Goal: Obtain resource: Obtain resource

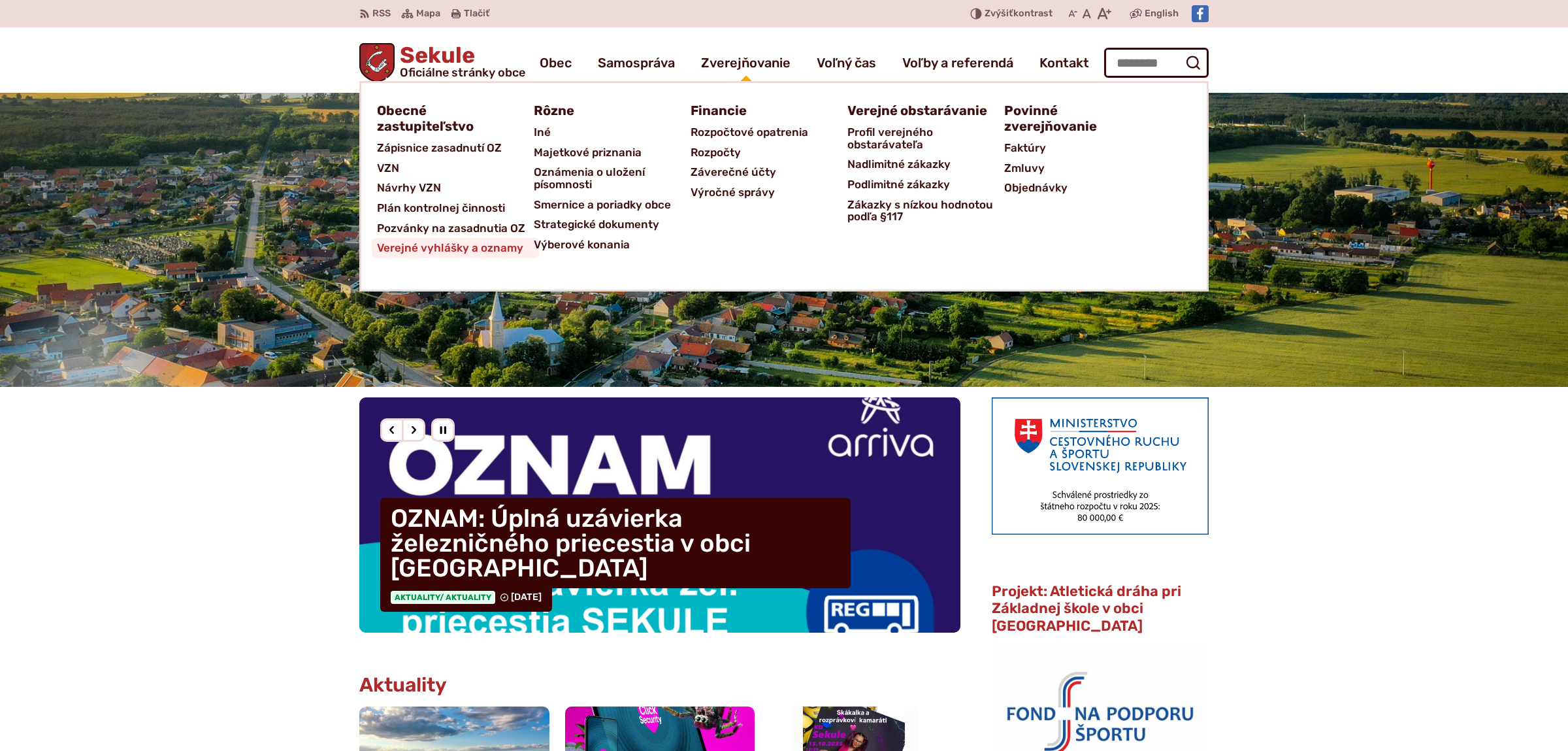
click at [467, 244] on span "Verejné vyhlášky a oznamy" at bounding box center [450, 248] width 146 height 20
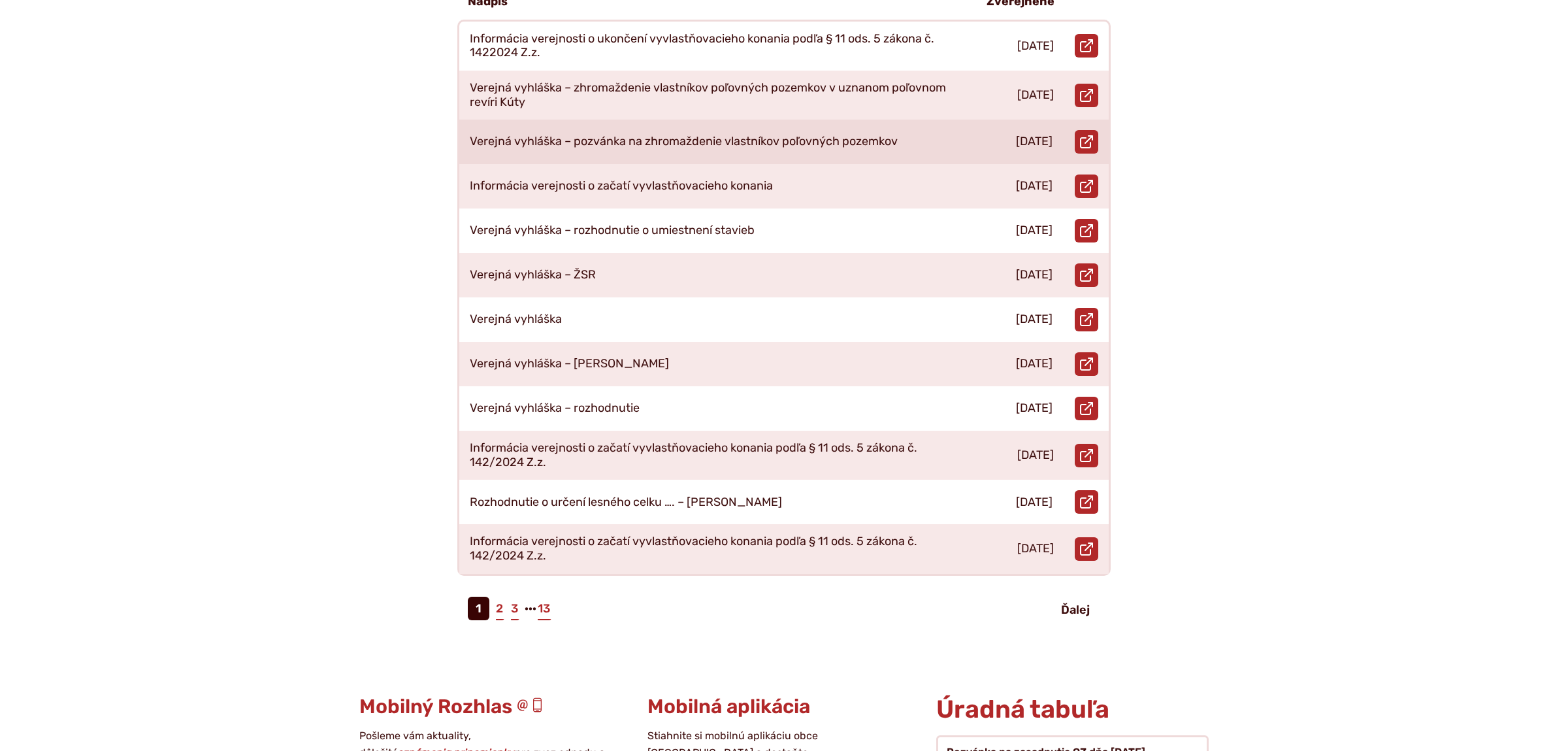
scroll to position [411, 0]
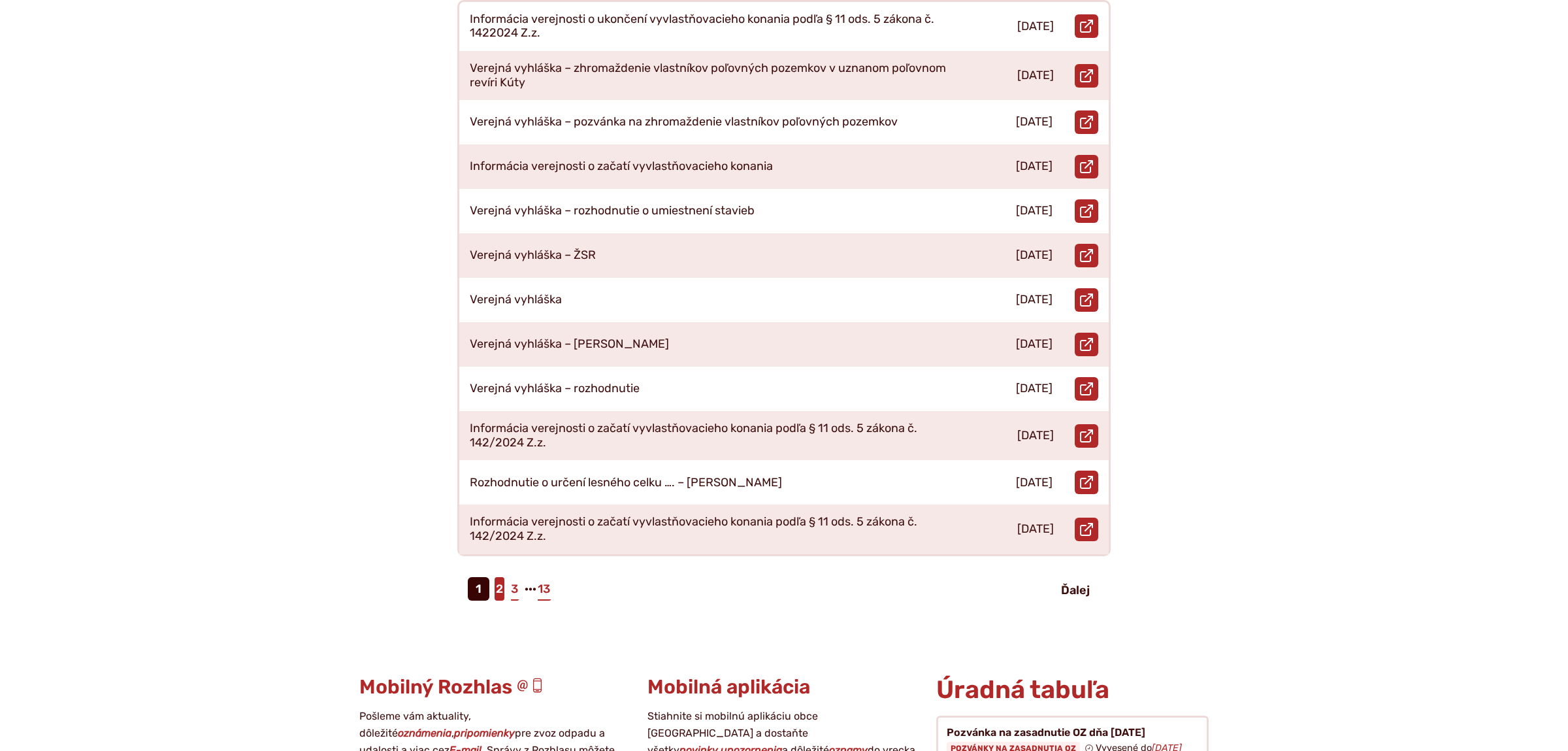
click at [502, 577] on link "2" at bounding box center [500, 589] width 10 height 23
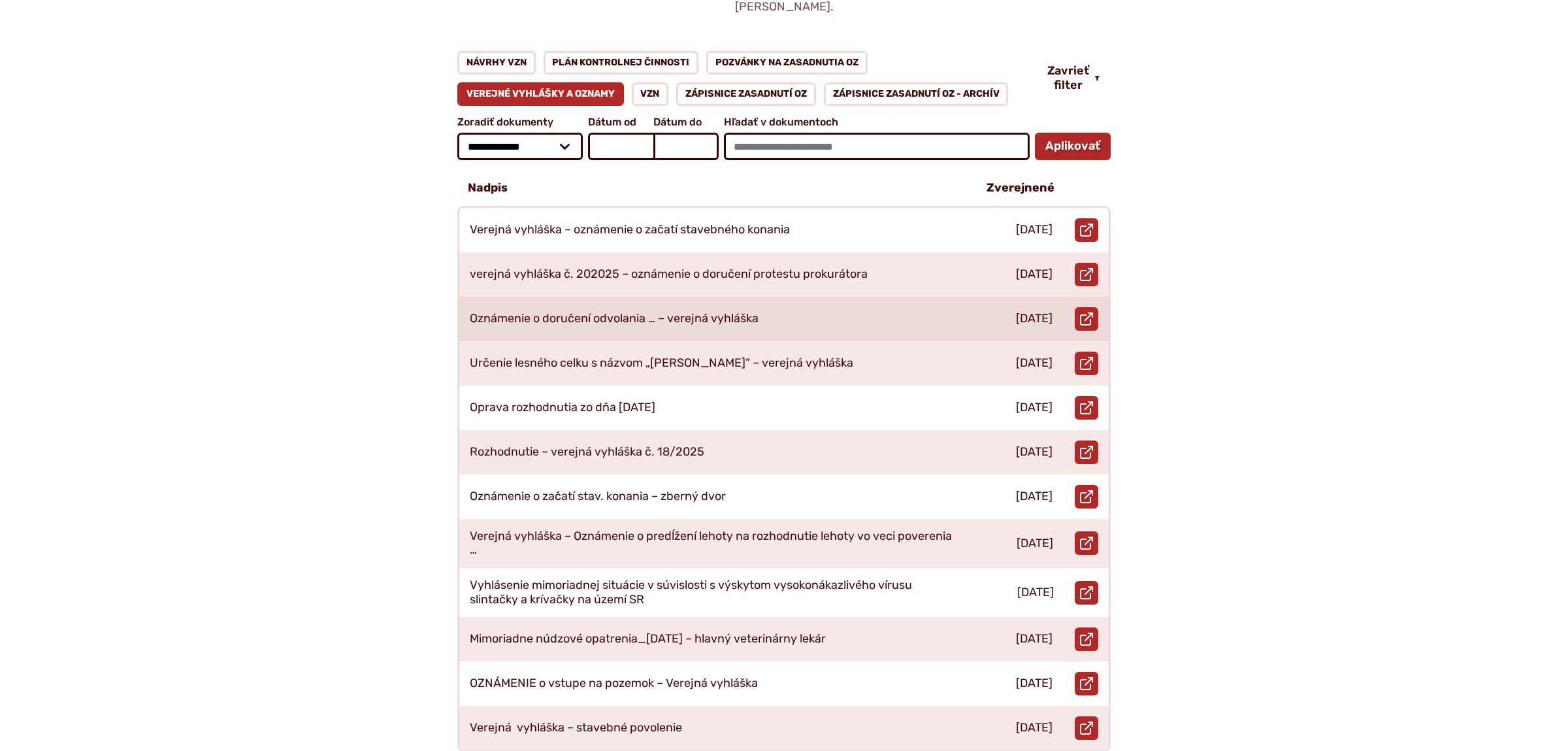
scroll to position [274, 0]
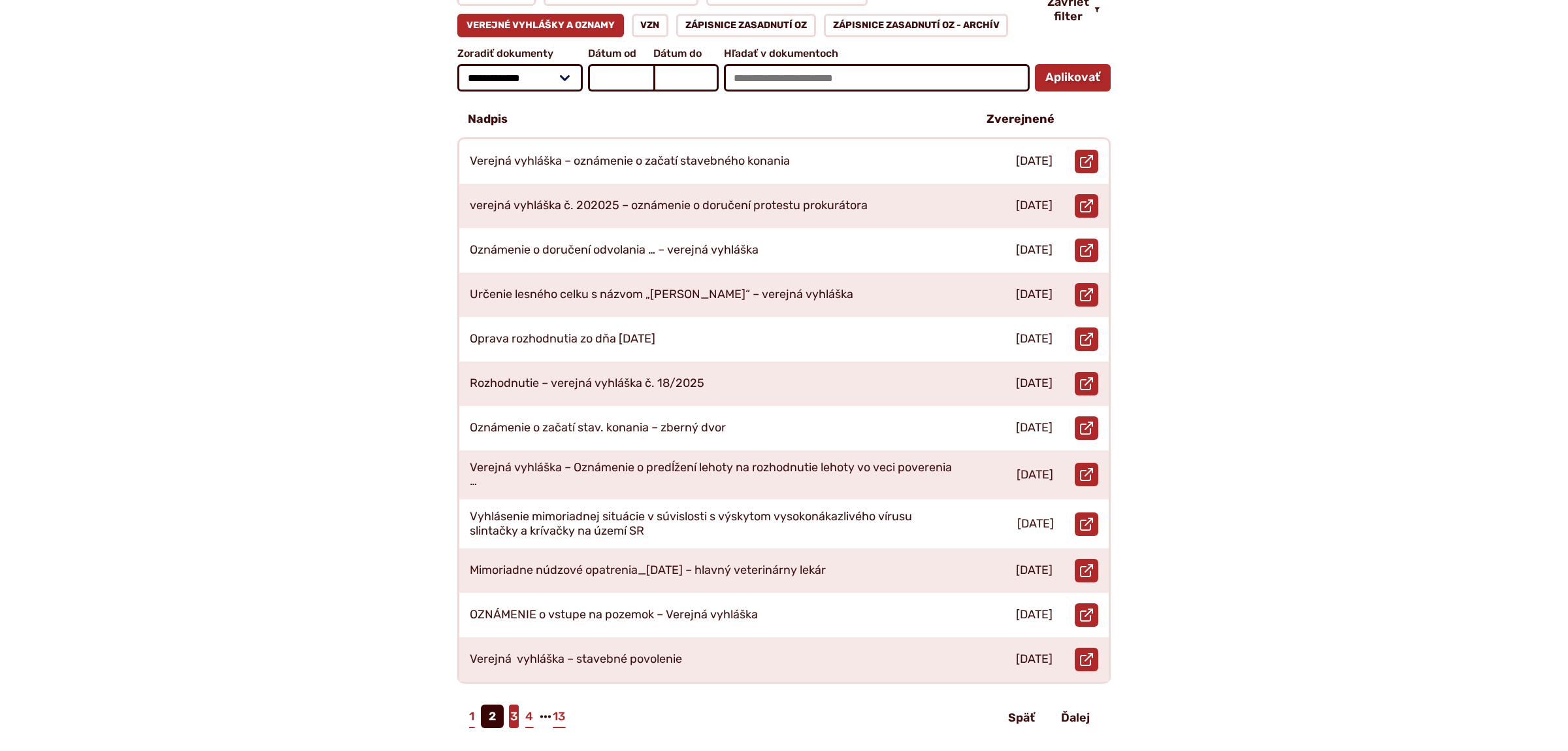
click at [513, 705] on link "3" at bounding box center [514, 716] width 10 height 23
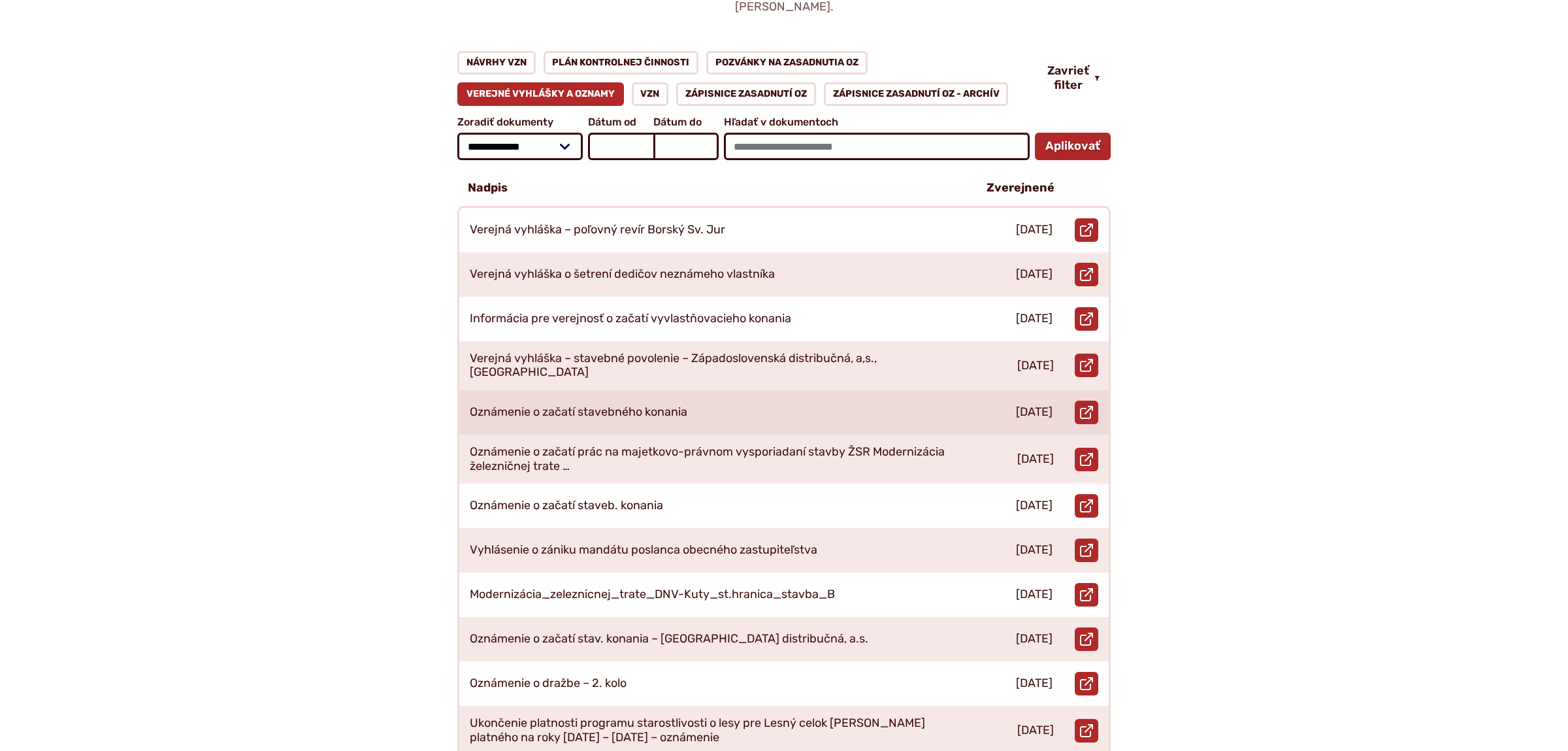
scroll to position [274, 0]
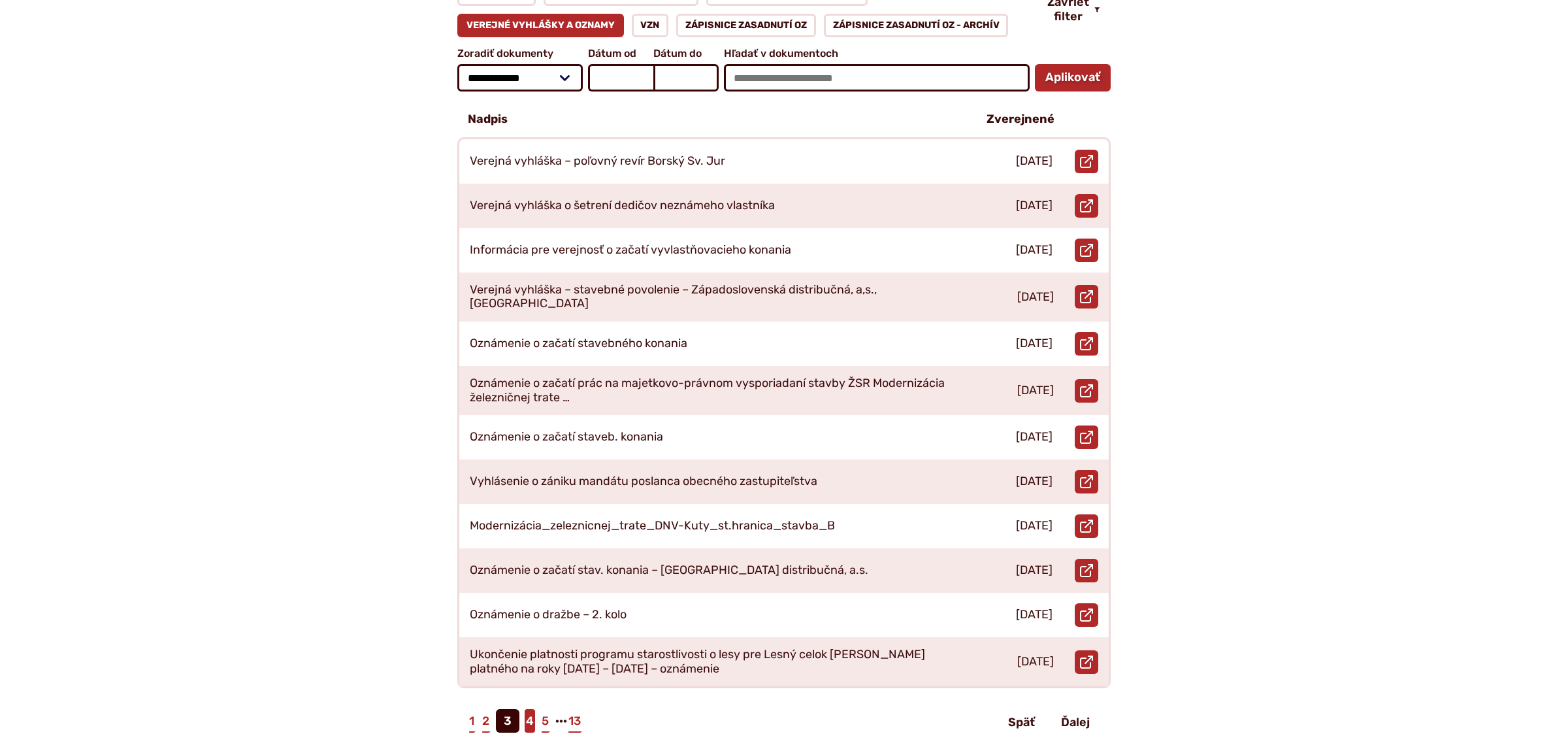
click at [530, 709] on link "4" at bounding box center [530, 721] width 10 height 23
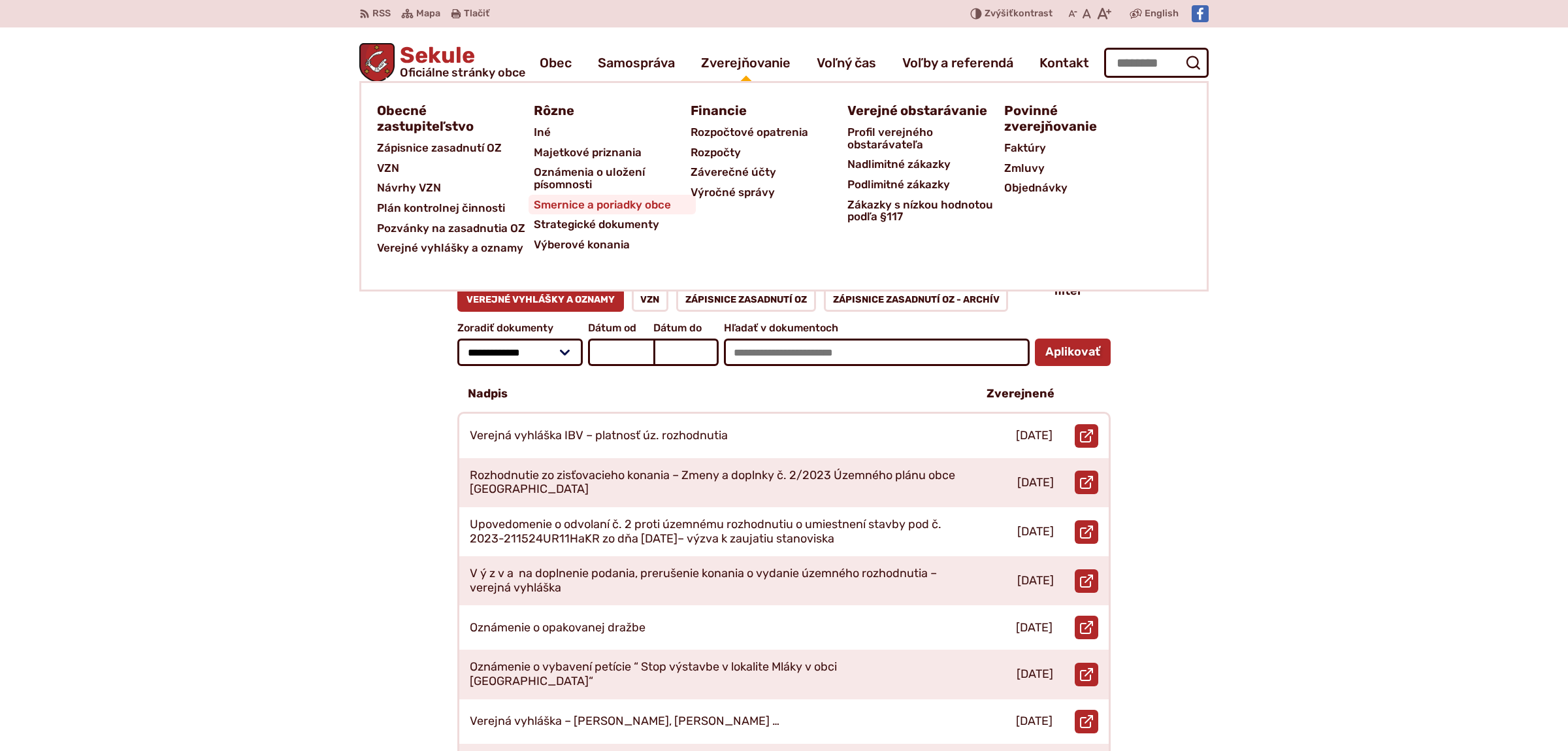
click at [606, 199] on span "Smernice a poriadky obce" at bounding box center [602, 205] width 137 height 20
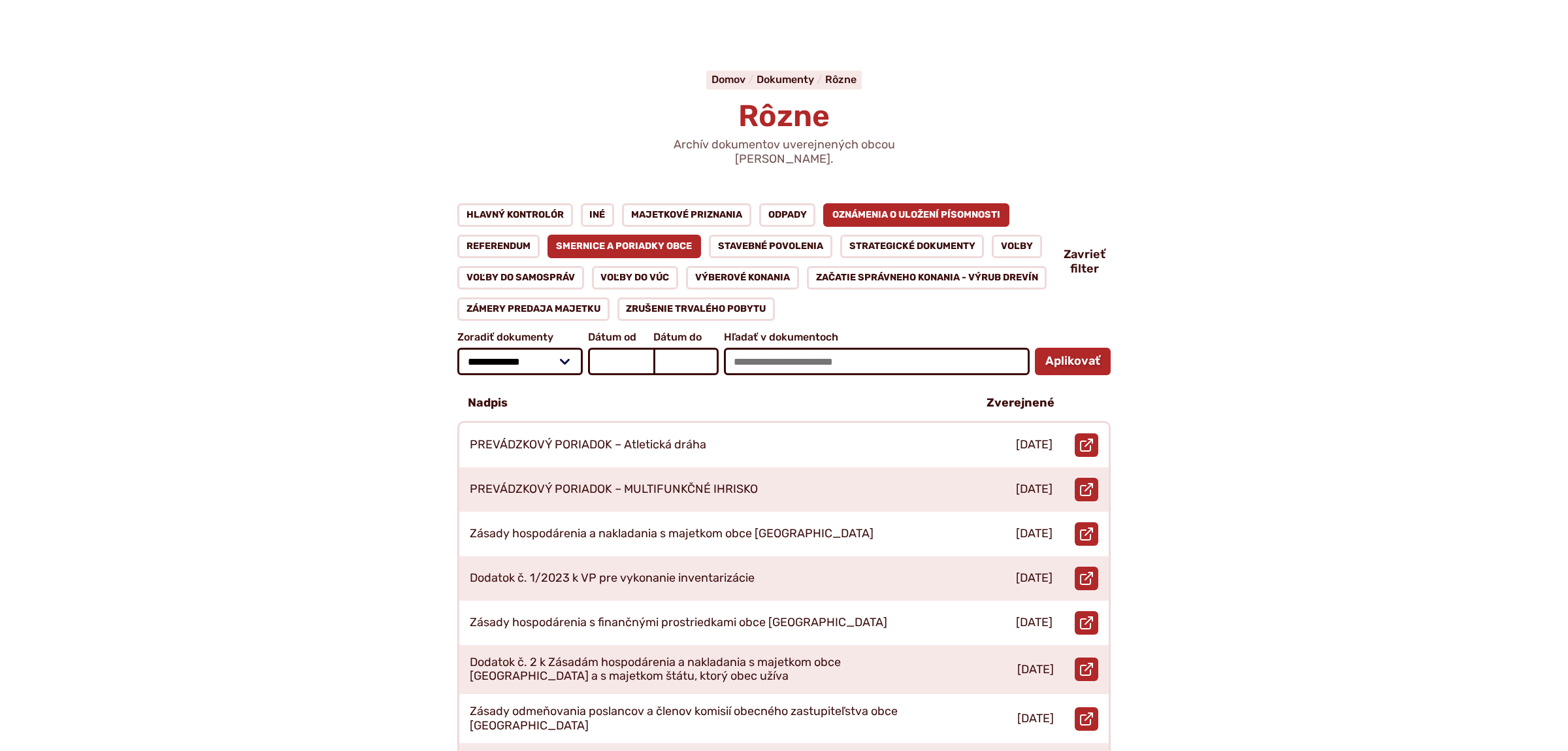
scroll to position [137, 0]
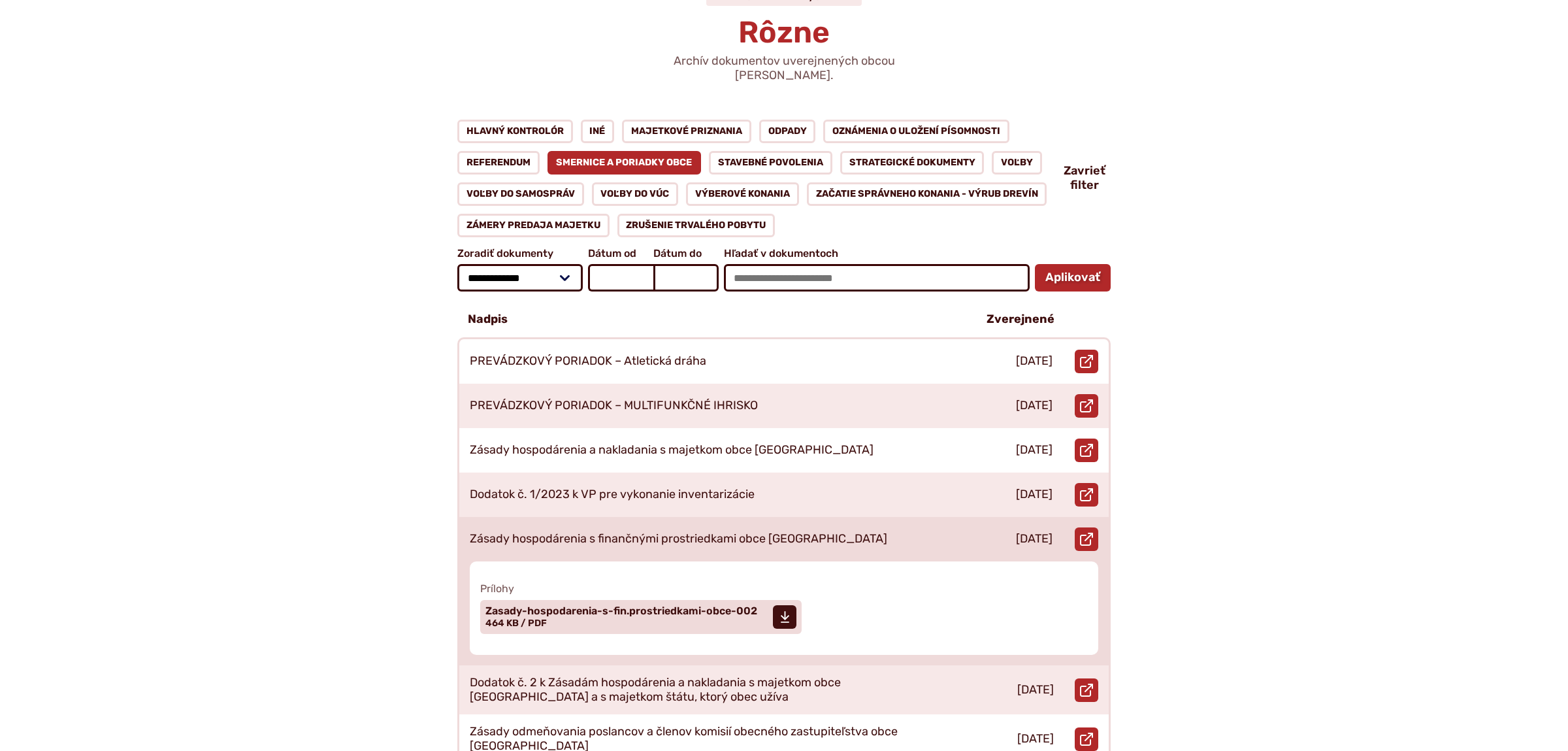
click at [655, 532] on p "Zásady hospodárenia s finančnými prostriedkami obce Sekule" at bounding box center [678, 540] width 418 height 14
click at [567, 603] on span "Zasady-hospodarenia-s-fin.prostriedkami-obce-002 Veľkosť a typ súboru 464 KB / …" at bounding box center [620, 616] width 271 height 33
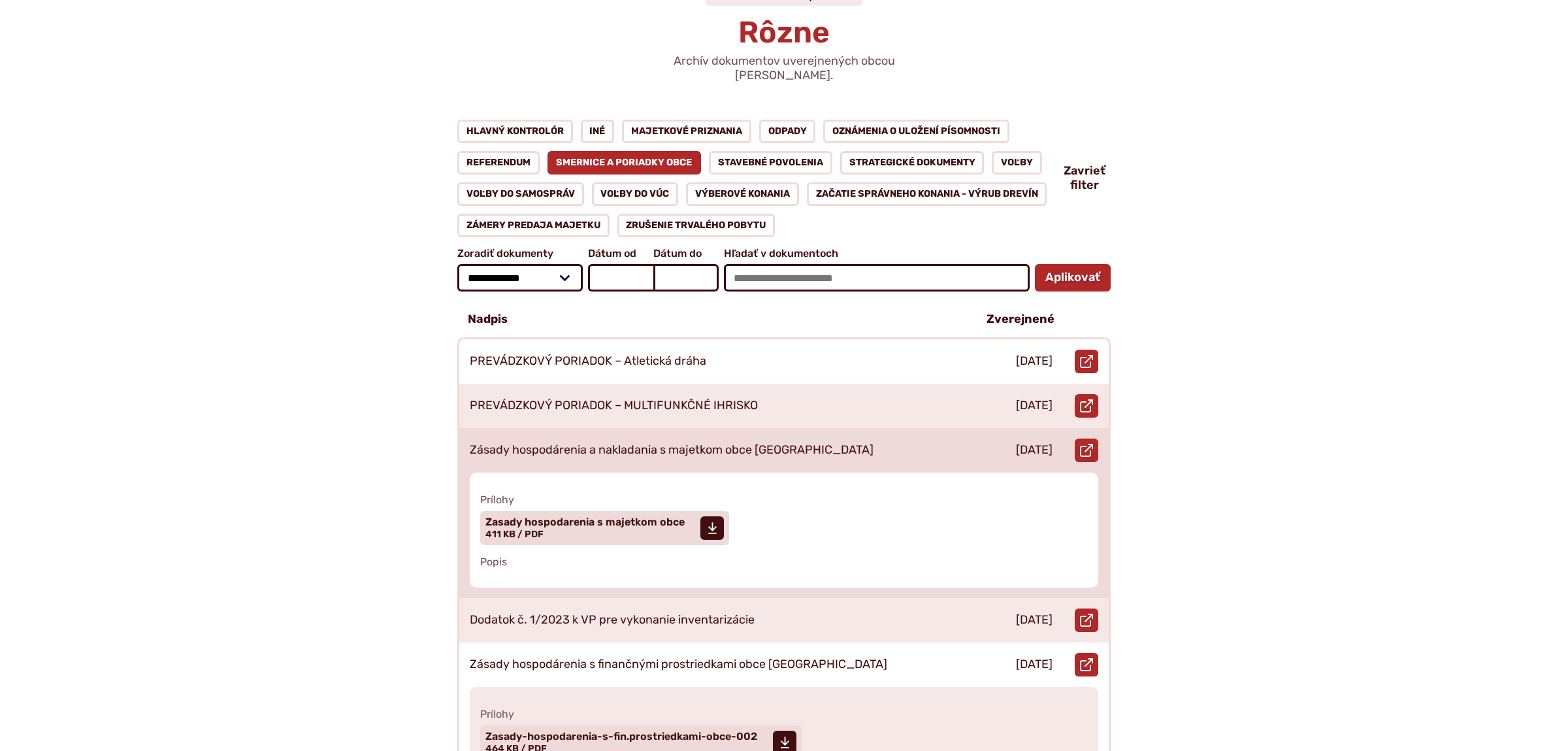
click at [691, 443] on p "Zásady hospodárenia a nakladania s majetkom obce Sekule" at bounding box center [672, 450] width 404 height 14
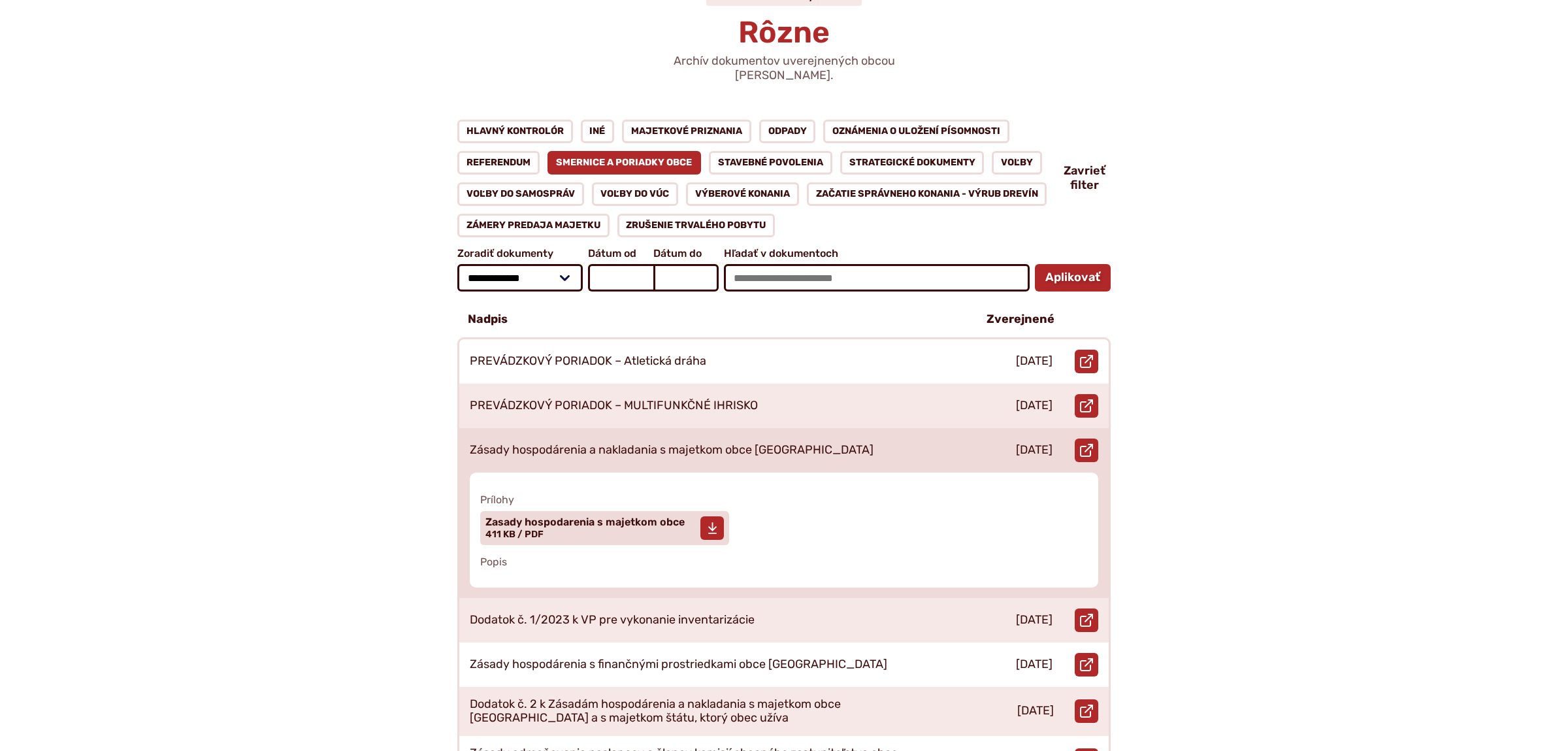
click at [580, 517] on span "Zasady hospodarenia s majetkom obce" at bounding box center [584, 522] width 199 height 10
